Goal: Information Seeking & Learning: Learn about a topic

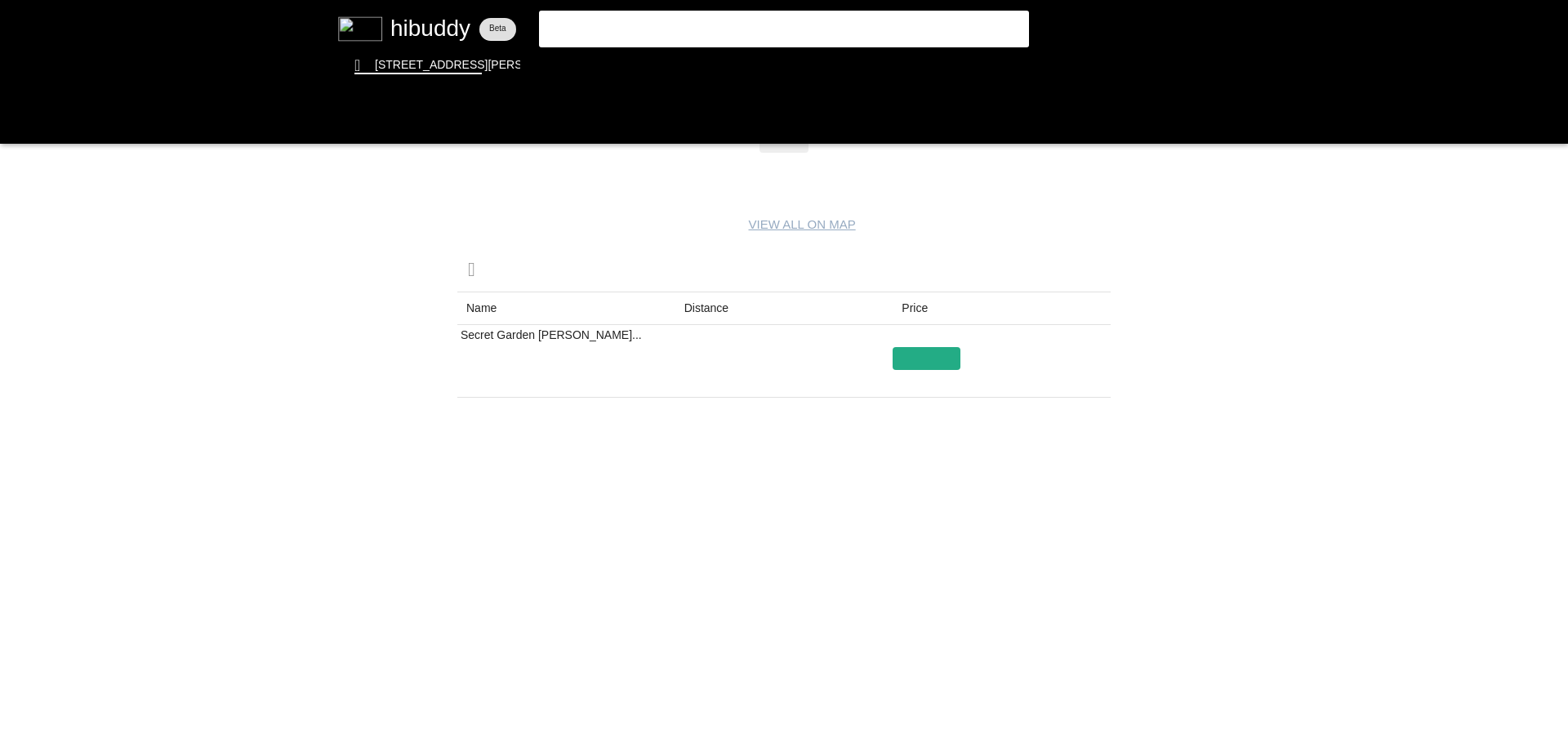
click at [393, 28] on flt-glass-pane at bounding box center [784, 372] width 1568 height 744
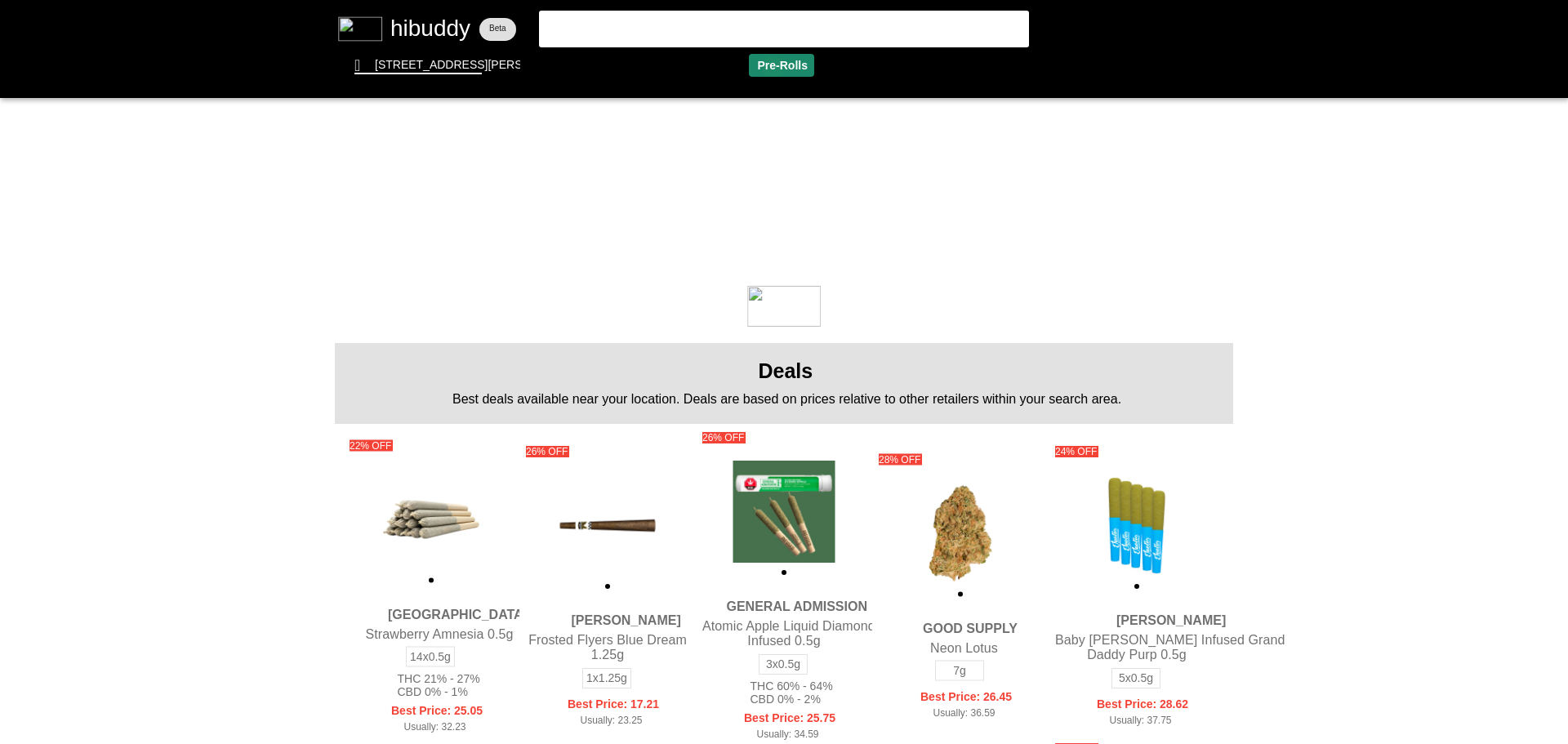
click at [772, 67] on flt-glass-pane at bounding box center [784, 372] width 1568 height 744
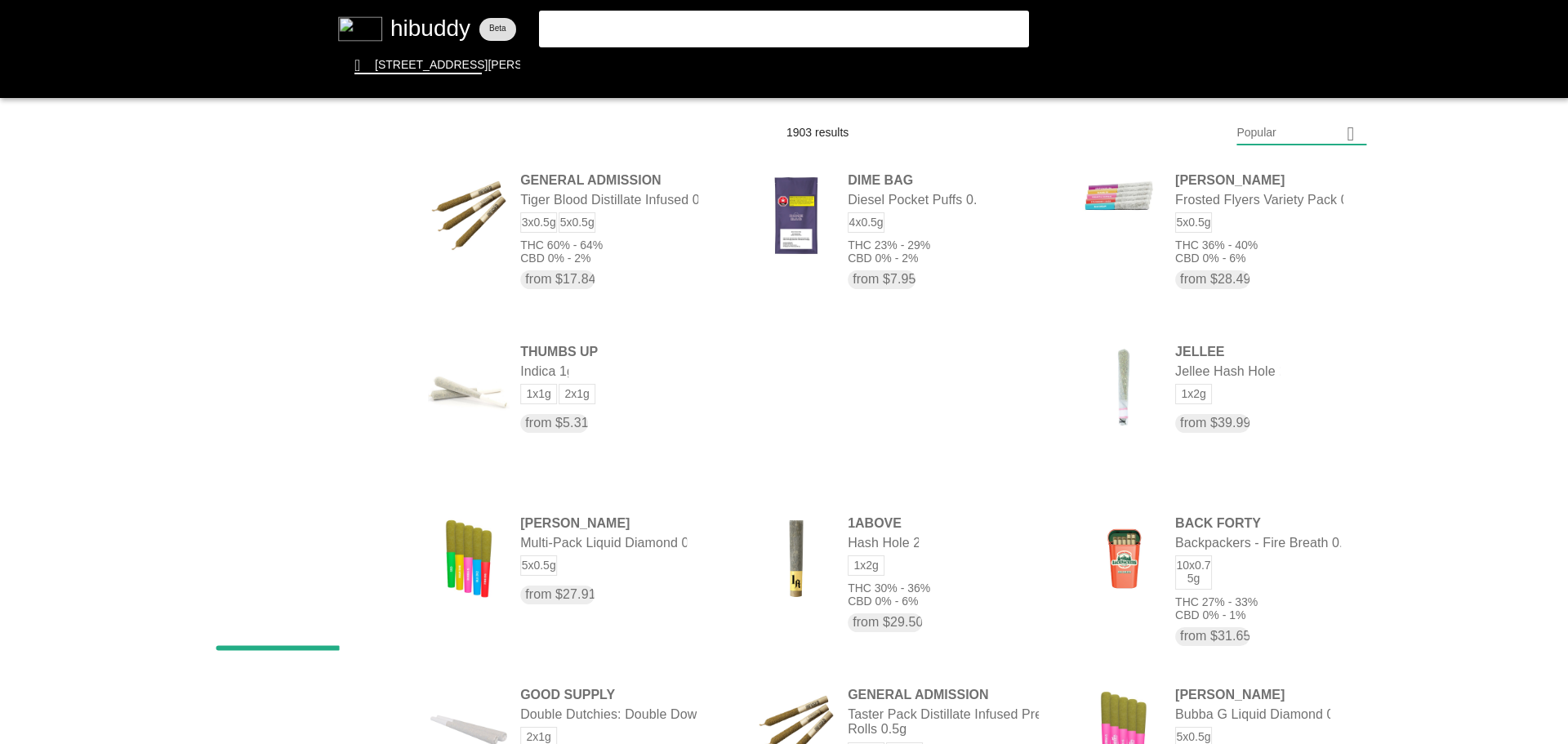
click at [1336, 139] on flt-glass-pane at bounding box center [784, 372] width 1568 height 744
click at [1279, 575] on flt-glass-pane at bounding box center [784, 372] width 1568 height 744
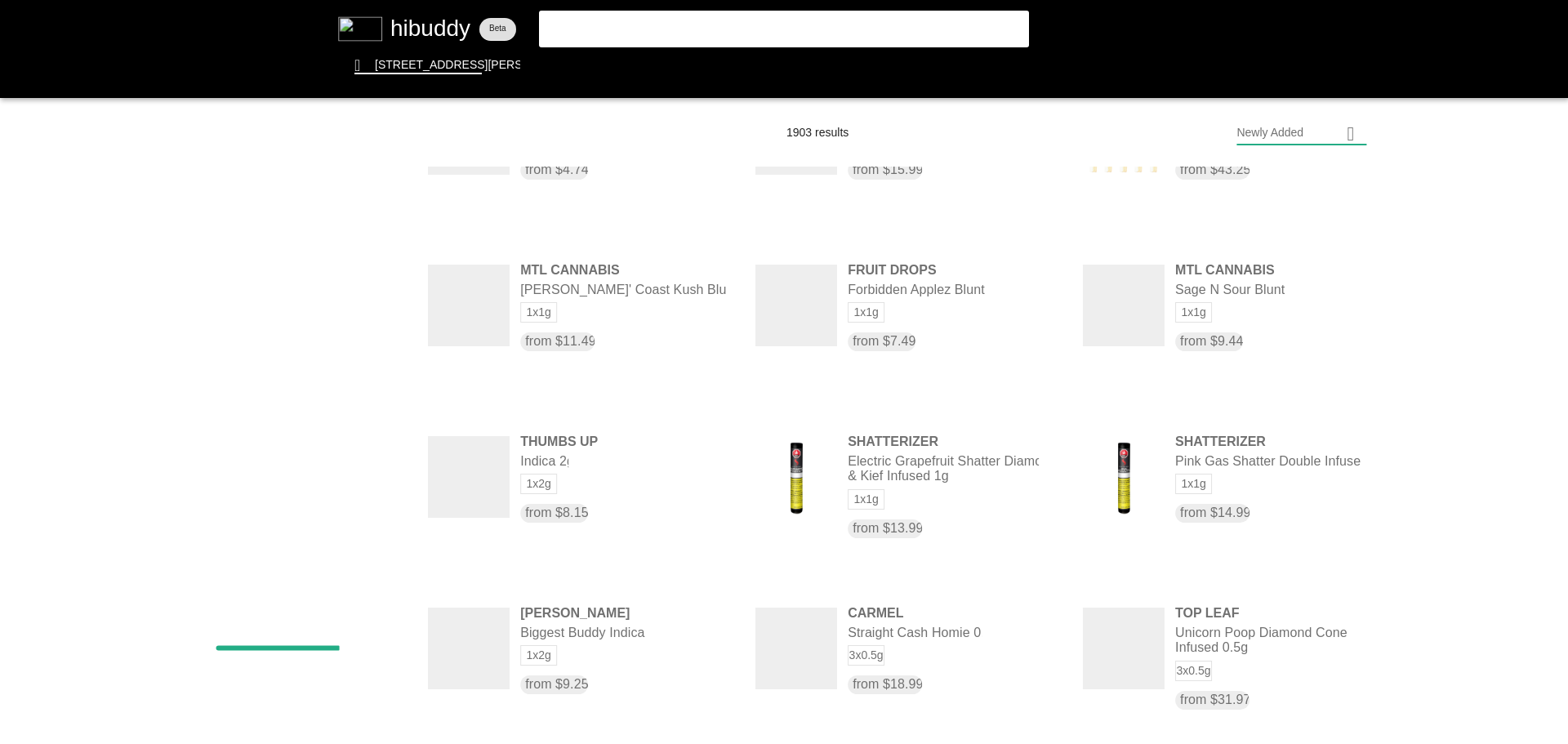
click at [979, 502] on flt-glass-pane at bounding box center [784, 372] width 1568 height 744
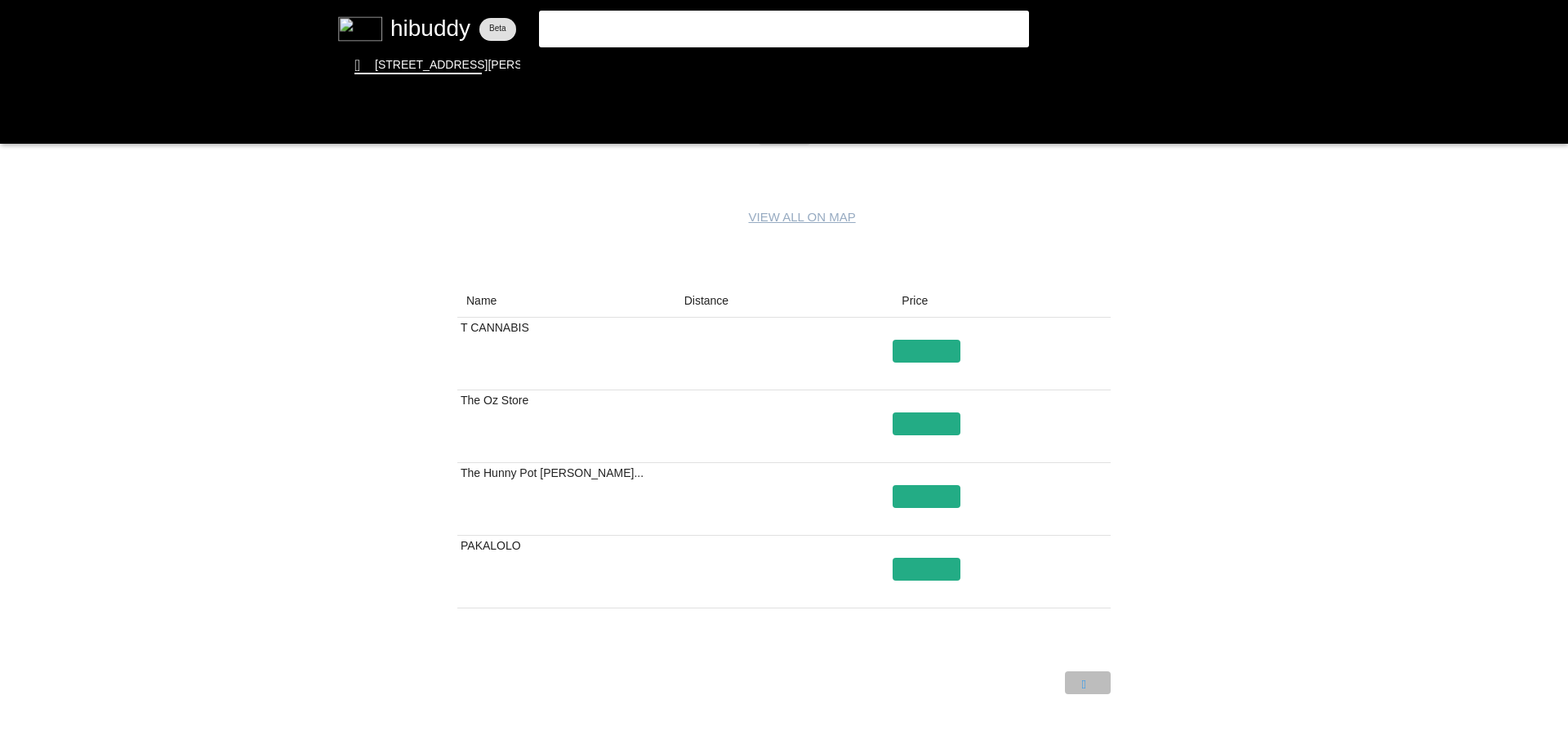
click at [1082, 684] on flt-glass-pane at bounding box center [784, 372] width 1568 height 744
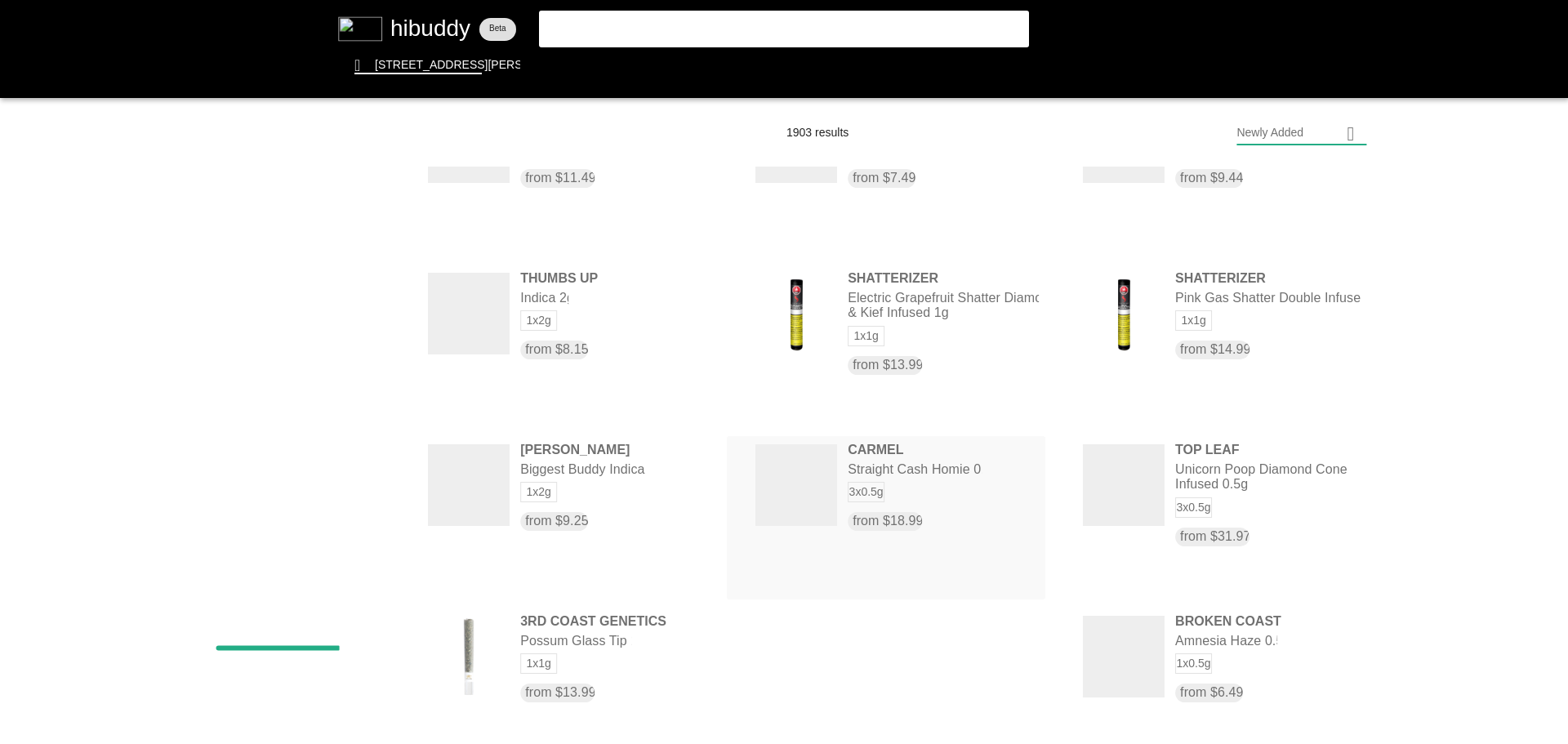
click at [950, 501] on flt-glass-pane at bounding box center [784, 372] width 1568 height 744
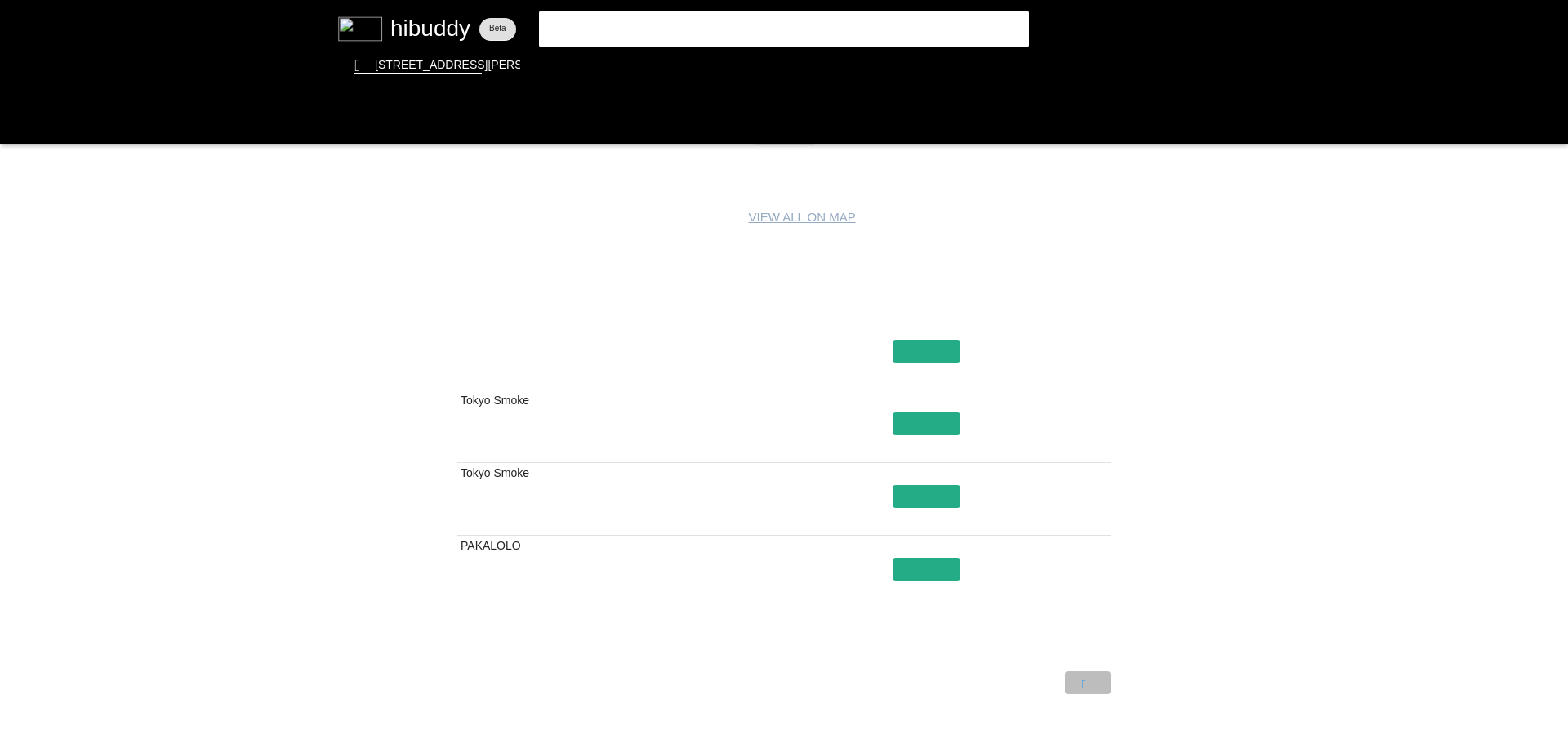
click at [1098, 686] on flt-glass-pane at bounding box center [784, 372] width 1568 height 744
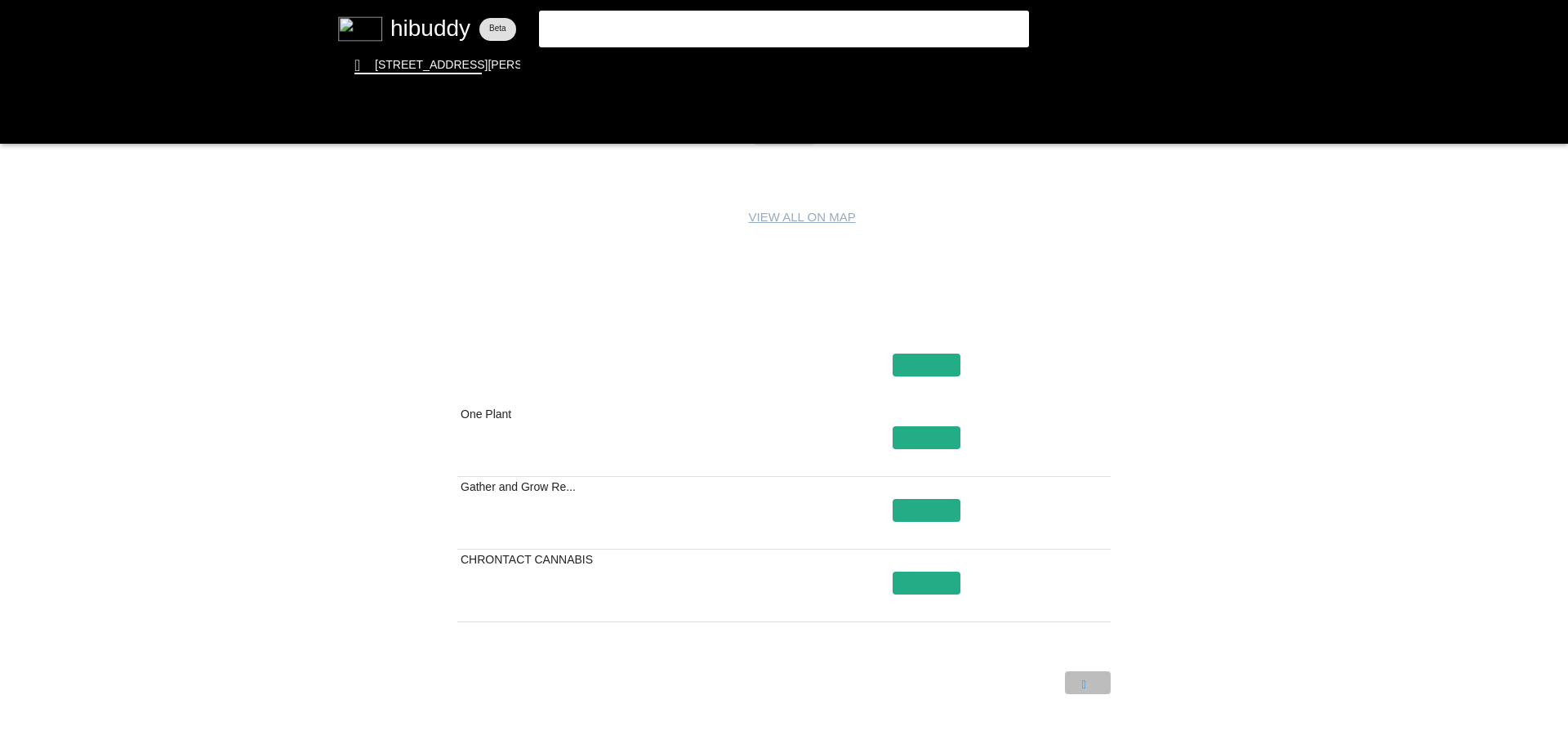
click at [1098, 686] on flt-glass-pane at bounding box center [784, 372] width 1568 height 744
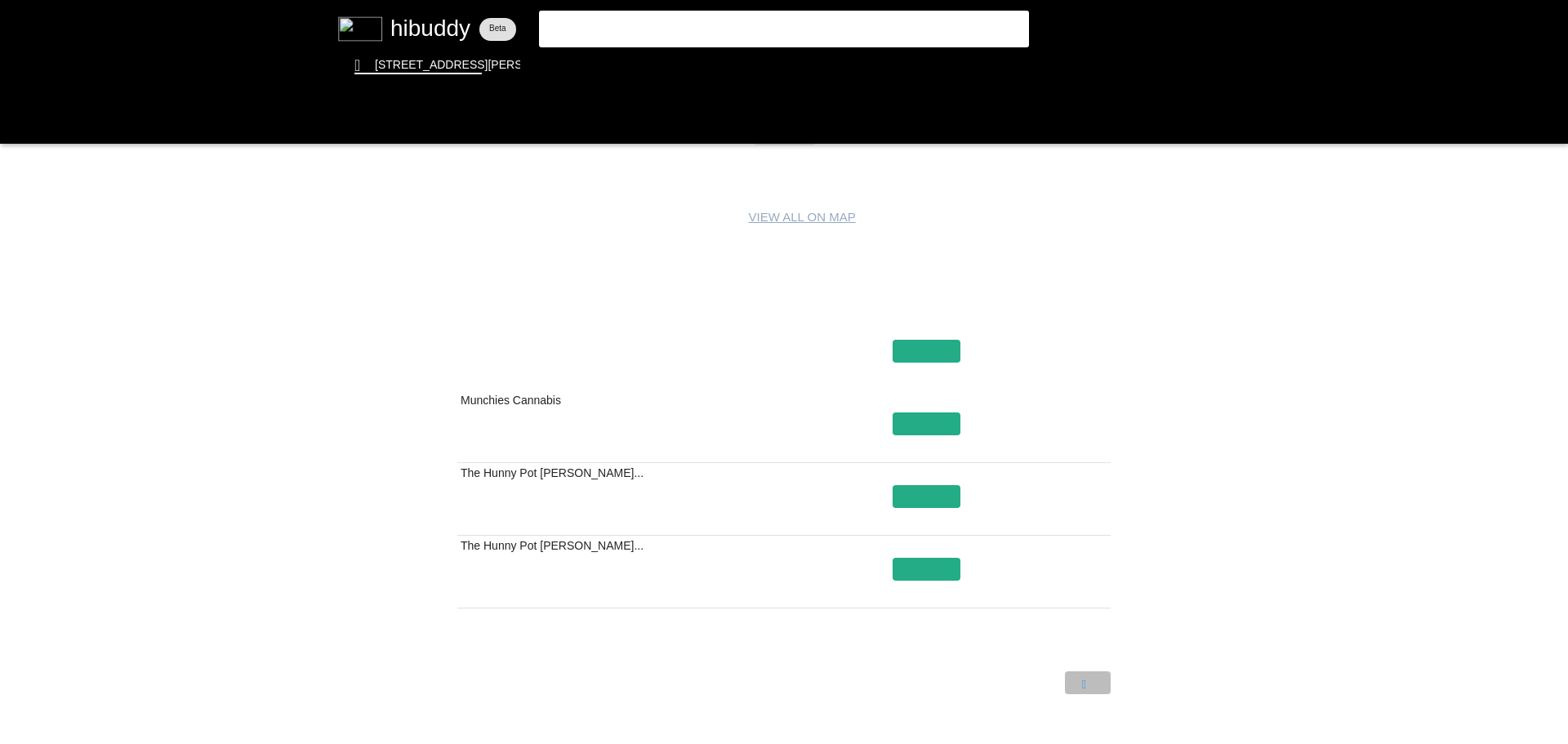
click at [1097, 686] on flt-glass-pane at bounding box center [784, 372] width 1568 height 744
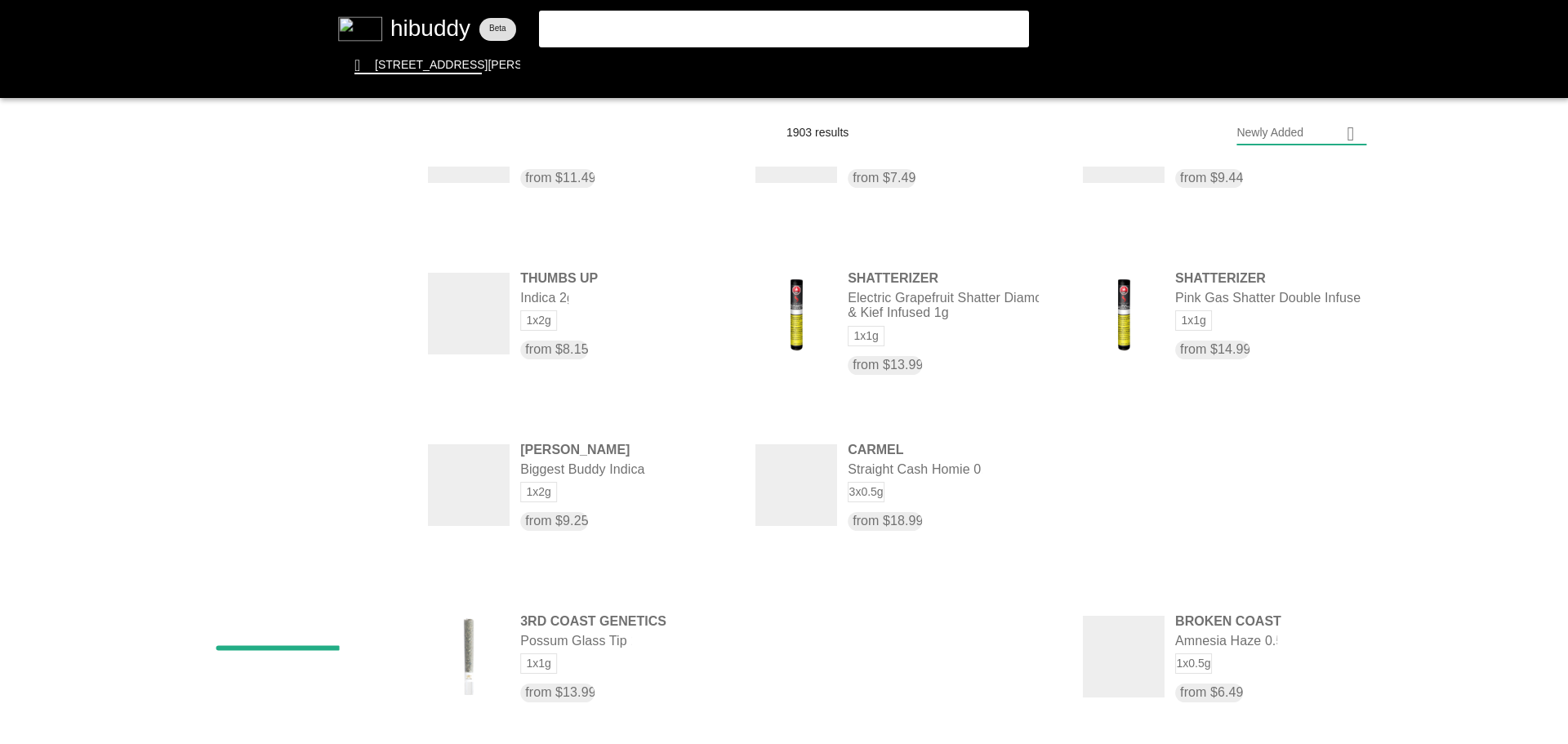
click at [643, 648] on flt-glass-pane at bounding box center [784, 372] width 1568 height 744
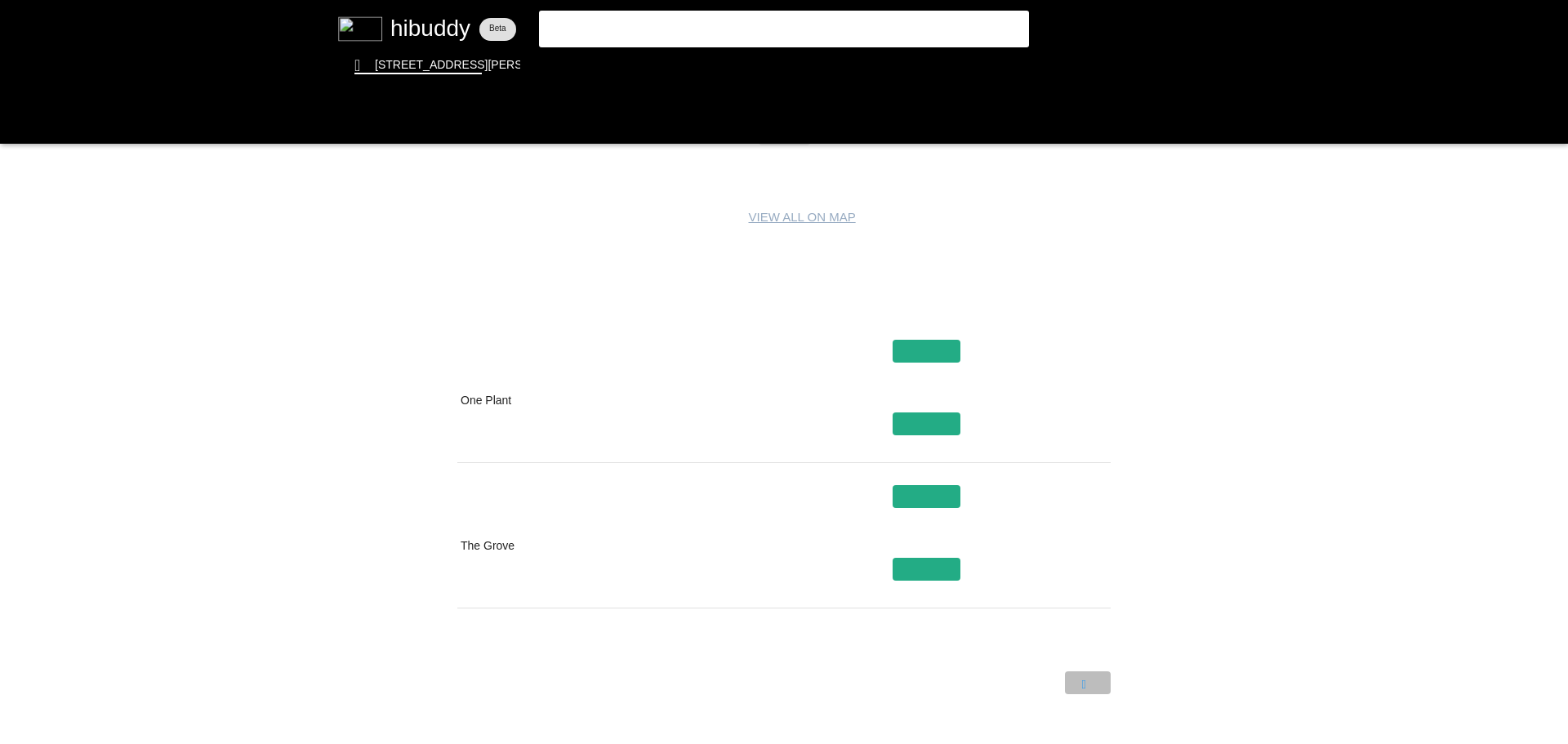
click at [1085, 686] on flt-glass-pane at bounding box center [784, 372] width 1568 height 744
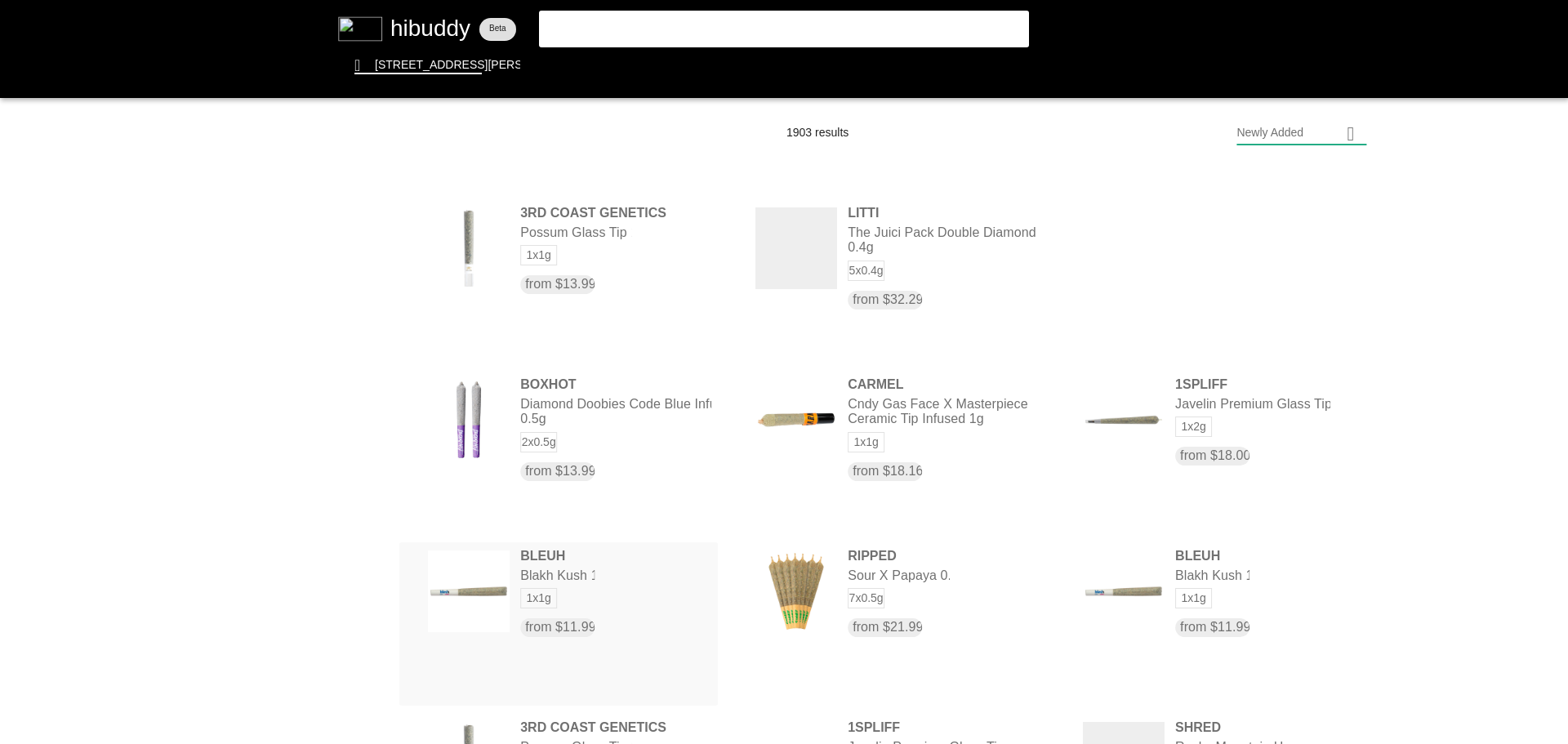
click at [619, 584] on flt-glass-pane at bounding box center [784, 372] width 1568 height 744
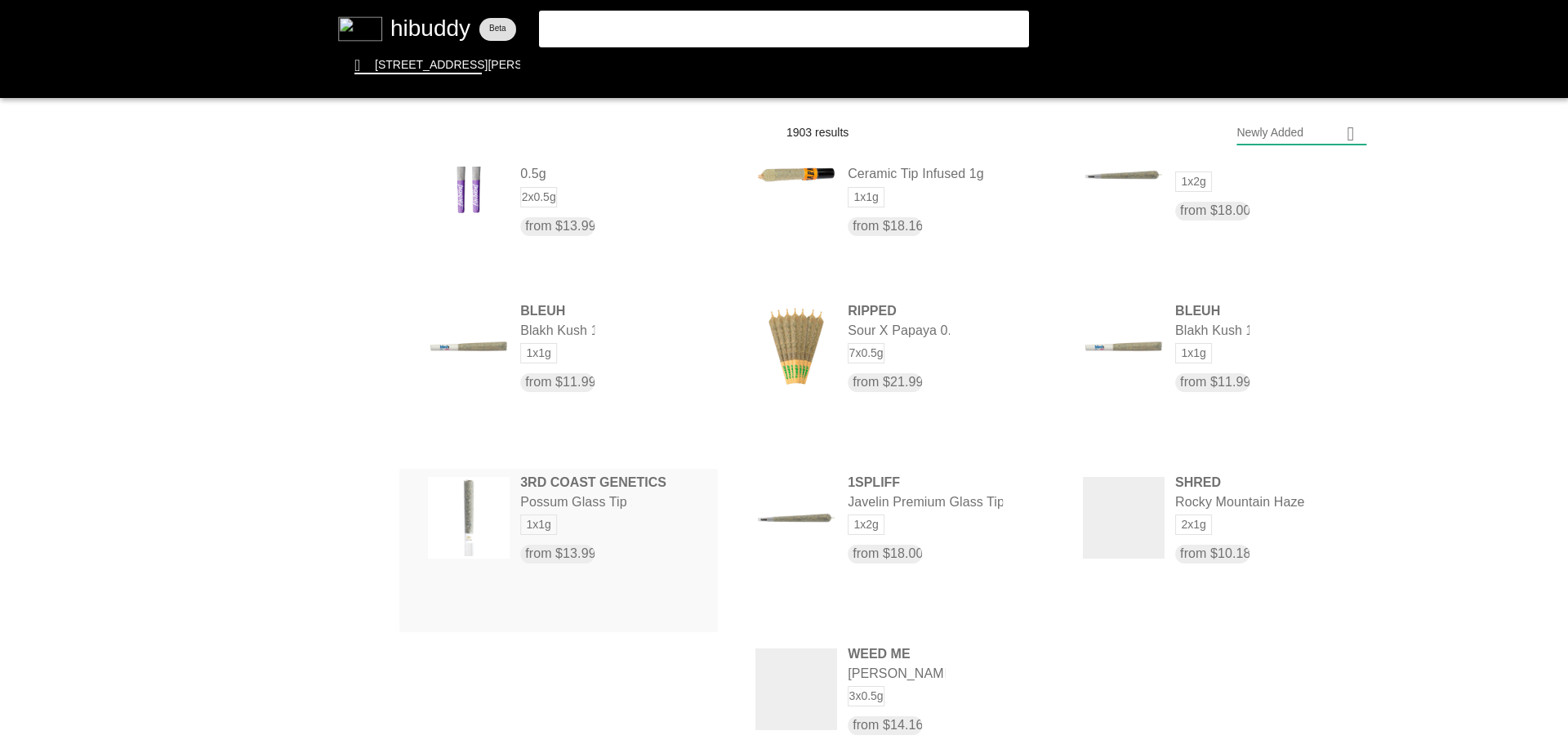
click at [621, 533] on flt-glass-pane at bounding box center [784, 372] width 1568 height 744
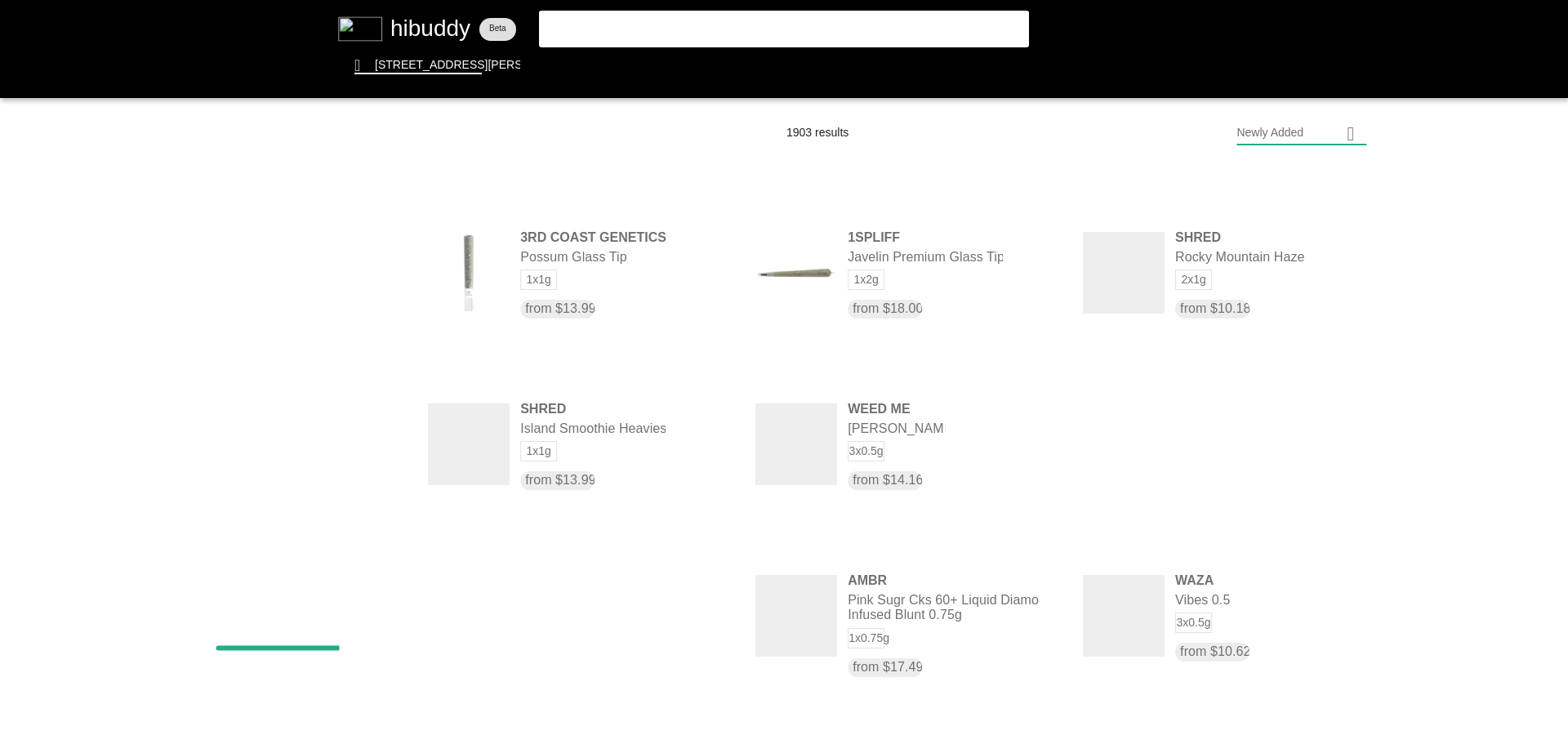
click at [613, 597] on flt-glass-pane at bounding box center [784, 372] width 1568 height 744
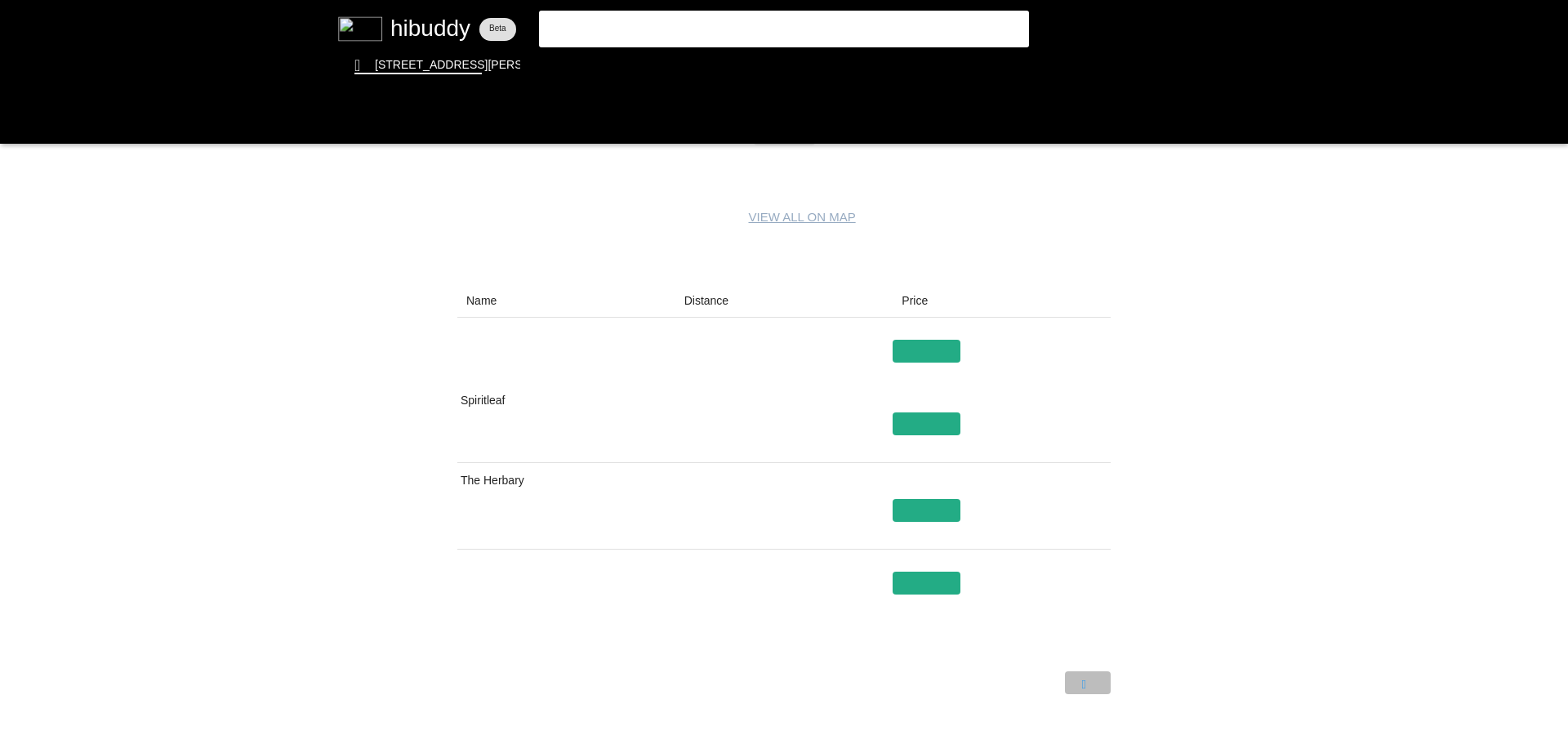
click at [1106, 684] on flt-glass-pane at bounding box center [784, 372] width 1568 height 744
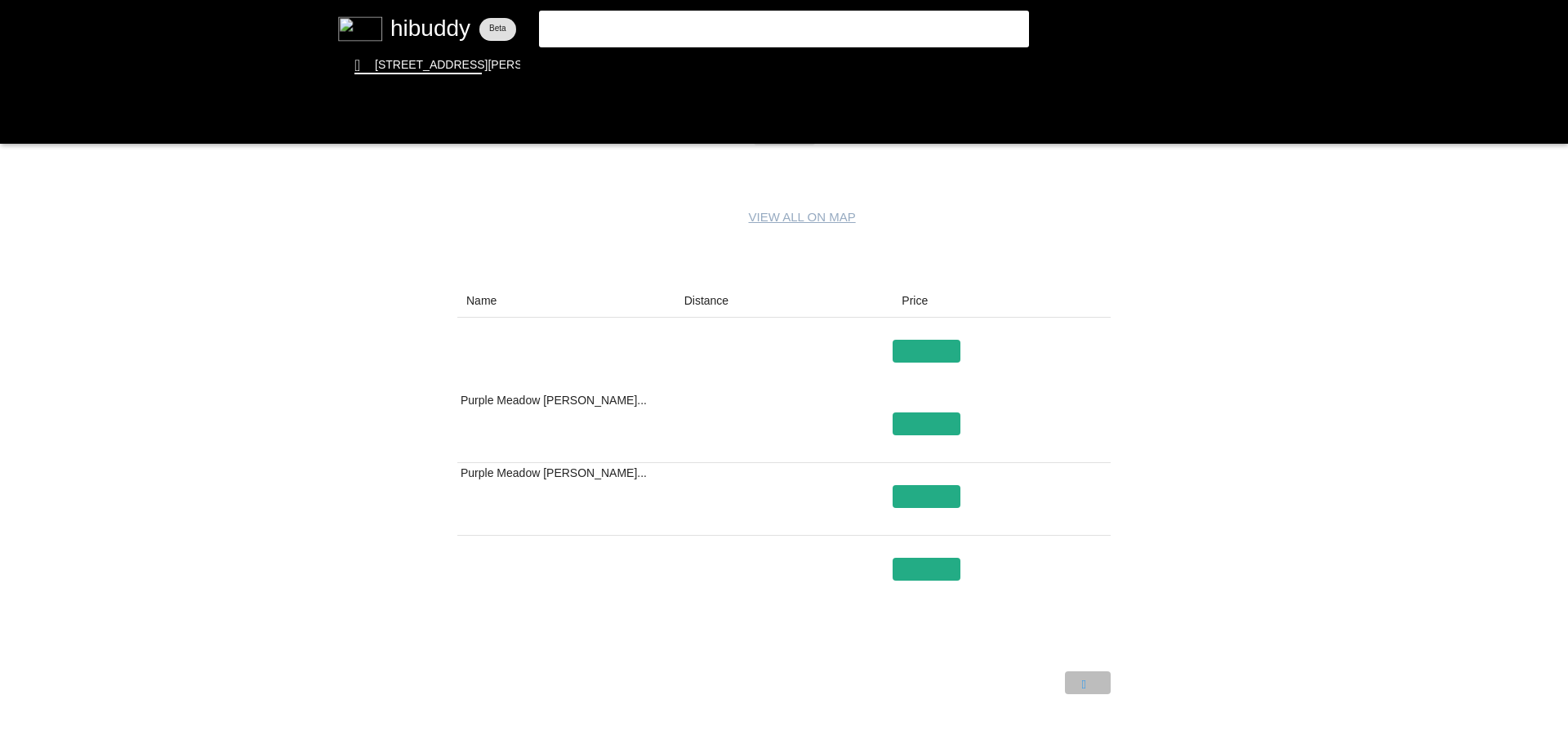
click at [1106, 684] on flt-glass-pane at bounding box center [784, 372] width 1568 height 744
drag, startPoint x: 1082, startPoint y: 602, endPoint x: 1105, endPoint y: 572, distance: 37.8
